Goal: Task Accomplishment & Management: Manage account settings

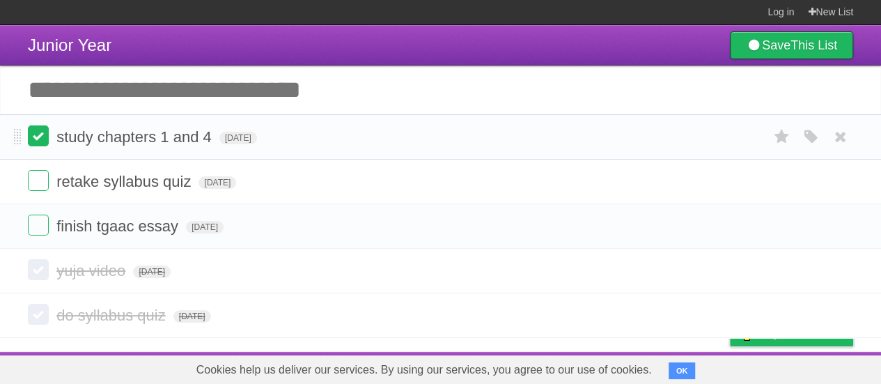
scroll to position [1, 0]
click at [40, 135] on label at bounding box center [38, 135] width 21 height 21
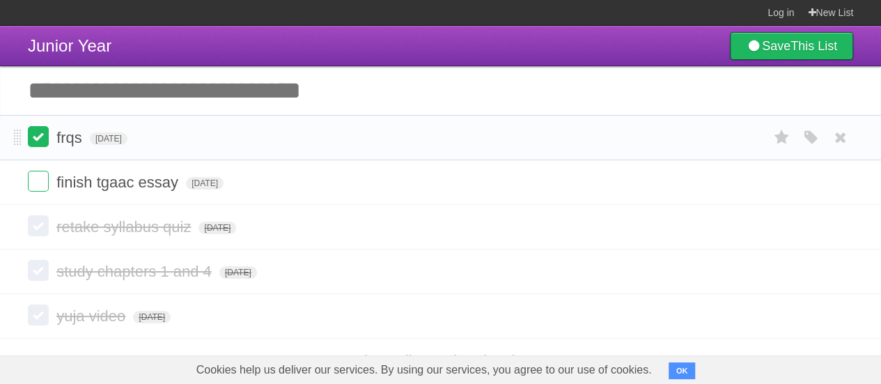
click at [36, 134] on label at bounding box center [38, 136] width 21 height 21
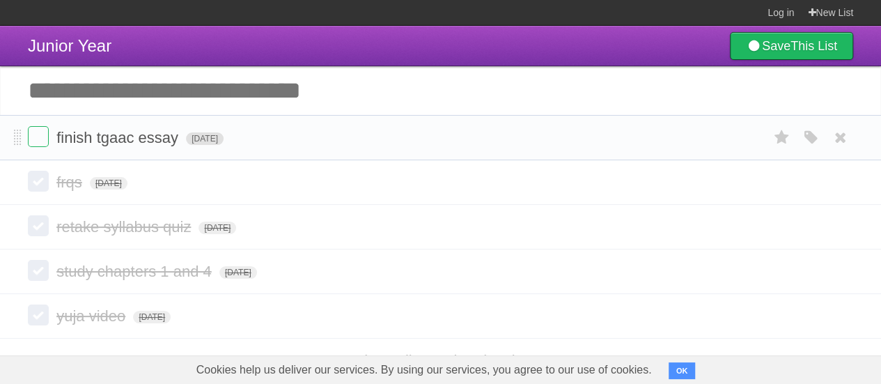
click at [201, 141] on span "[DATE]" at bounding box center [205, 138] width 38 height 13
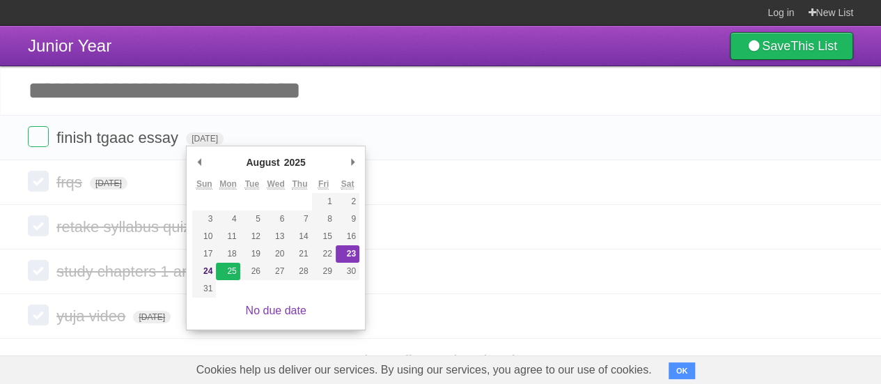
type span "[DATE]"
